Goal: Transaction & Acquisition: Purchase product/service

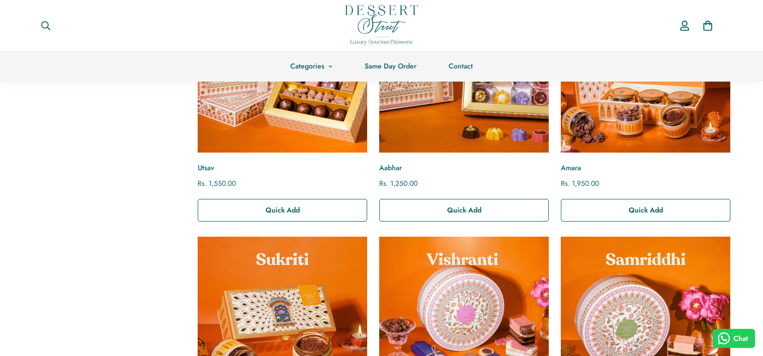
scroll to position [171, 0]
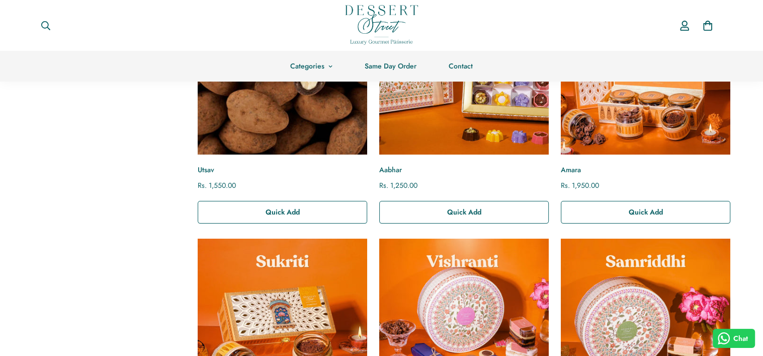
click at [333, 141] on img "Utsav" at bounding box center [282, 69] width 187 height 187
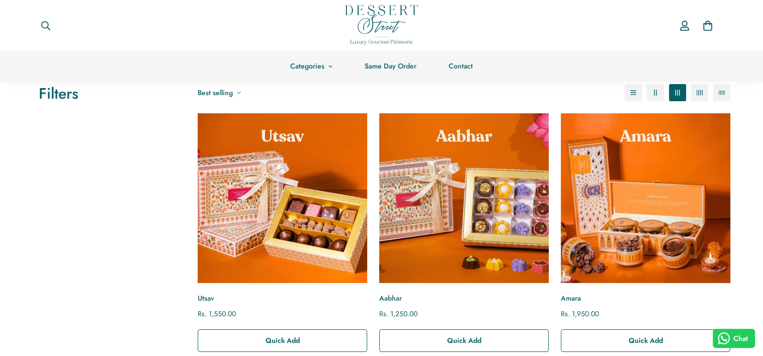
scroll to position [34, 0]
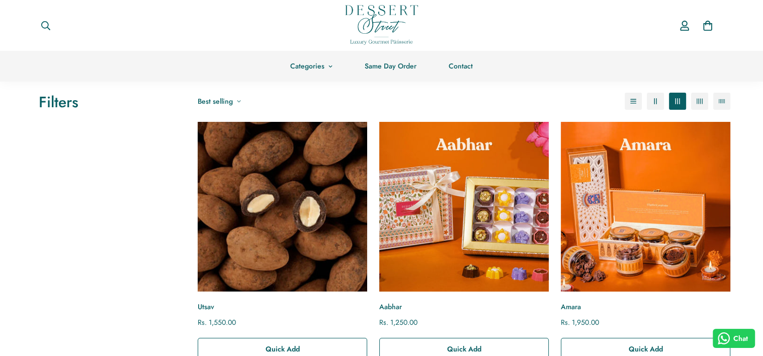
click at [300, 218] on img "Utsav" at bounding box center [282, 206] width 187 height 187
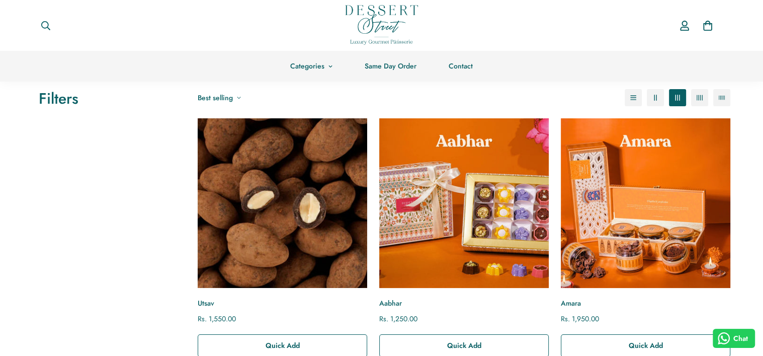
scroll to position [0, 0]
